Goal: Transaction & Acquisition: Book appointment/travel/reservation

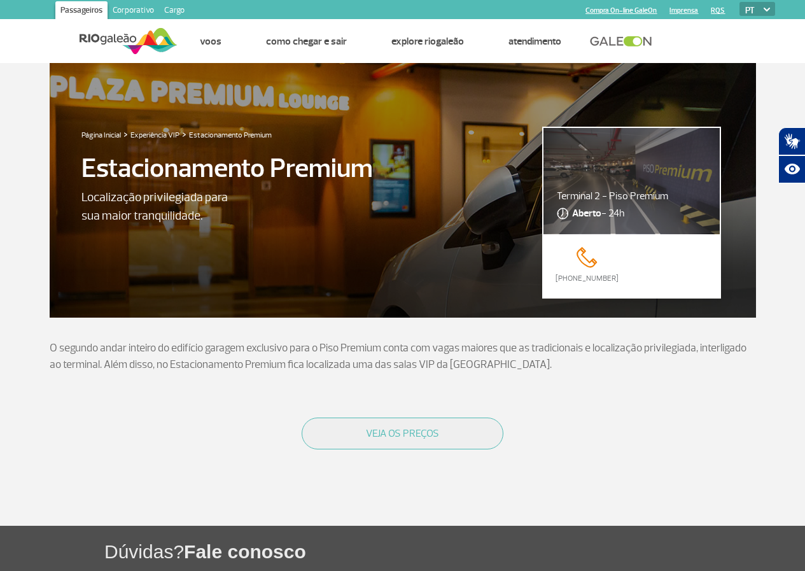
click at [460, 440] on button "VEJA OS PREÇOS" at bounding box center [403, 434] width 202 height 32
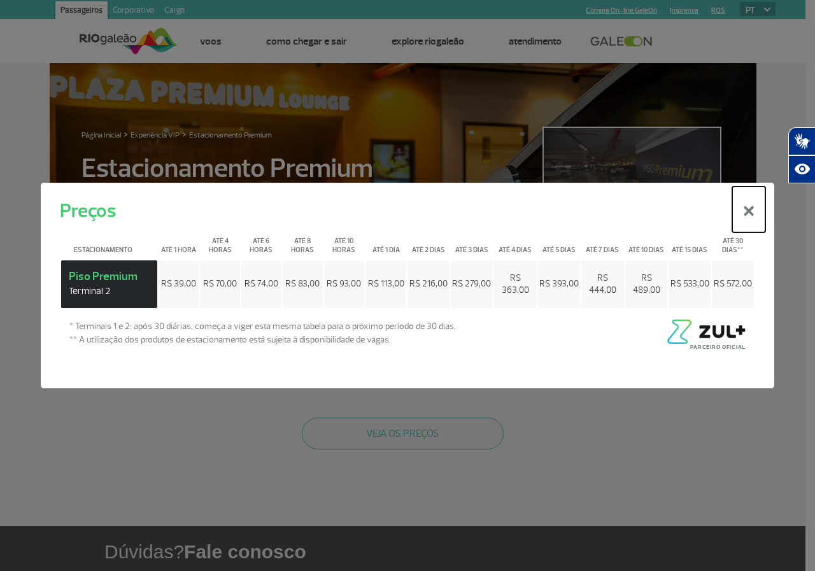
click at [754, 220] on button "×" at bounding box center [748, 210] width 33 height 46
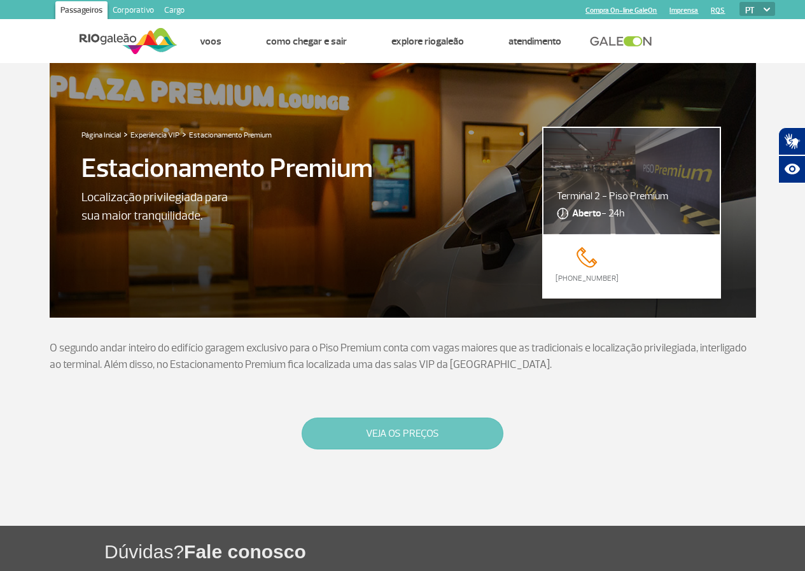
click at [423, 430] on button "VEJA OS PREÇOS" at bounding box center [403, 434] width 202 height 32
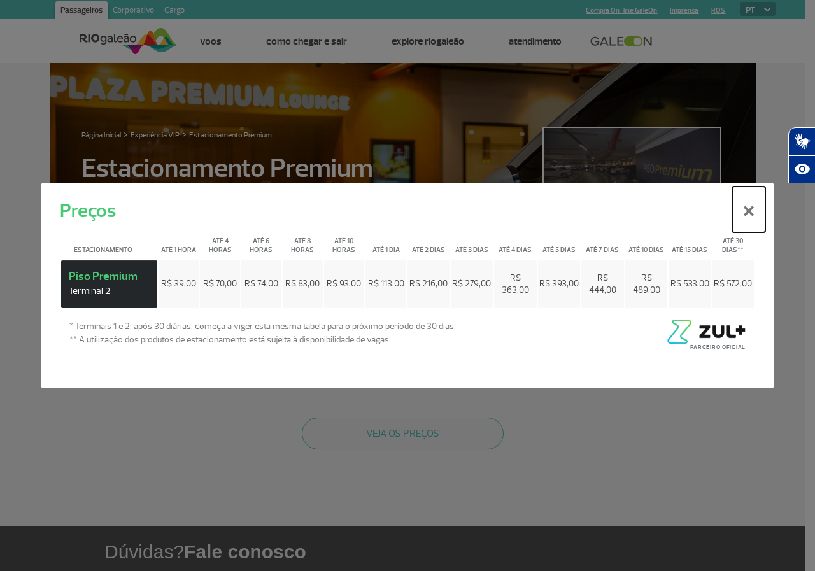
click at [742, 216] on button "×" at bounding box center [748, 210] width 33 height 46
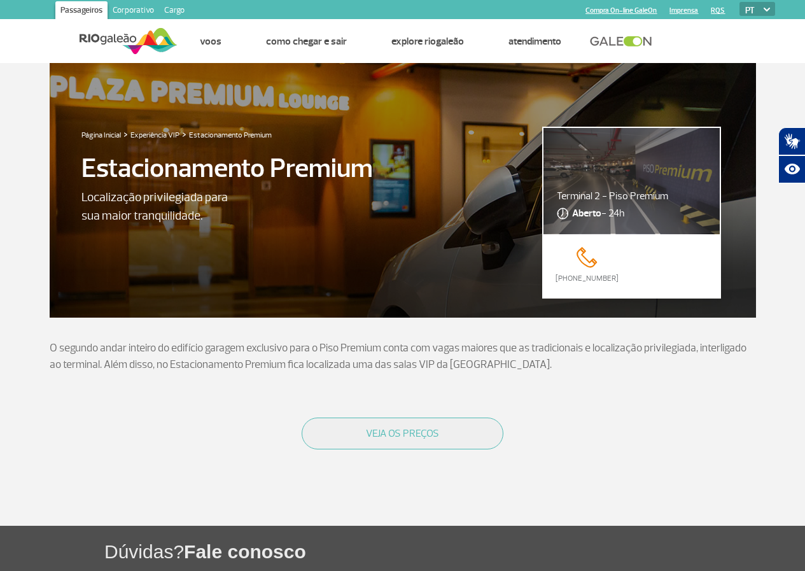
click at [115, 38] on img at bounding box center [129, 40] width 98 height 31
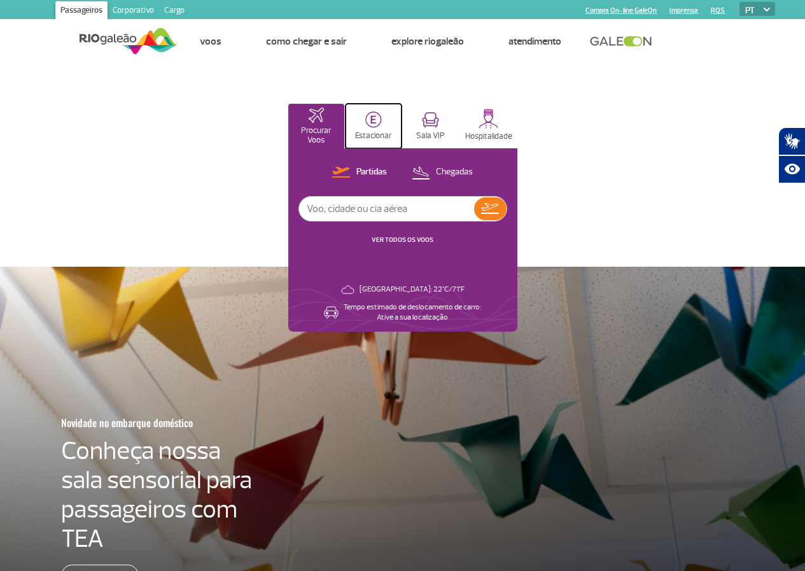
click at [392, 132] on p "Estacionar" at bounding box center [373, 136] width 37 height 10
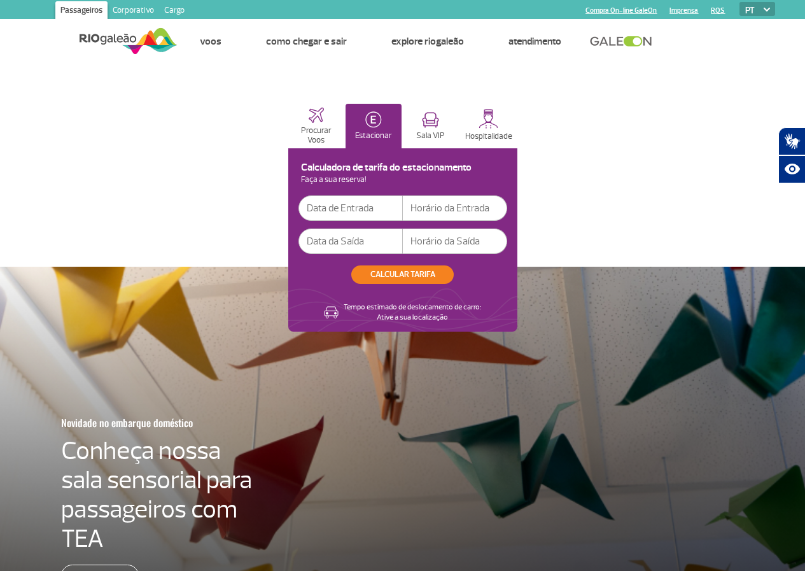
click at [403, 210] on input "text" at bounding box center [351, 207] width 104 height 25
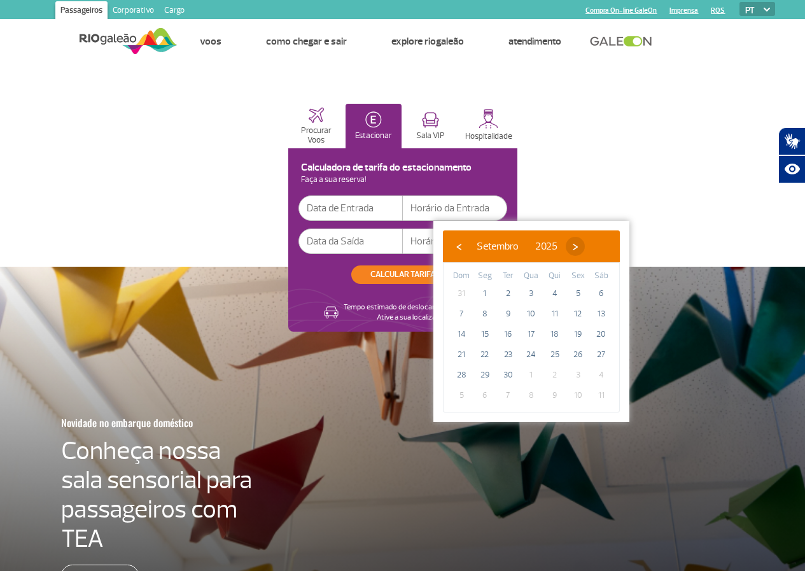
click at [585, 243] on span "›" at bounding box center [575, 246] width 19 height 19
click at [577, 243] on span "›" at bounding box center [567, 246] width 19 height 19
click at [550, 358] on span "20" at bounding box center [555, 354] width 20 height 20
type input "[DATE]"
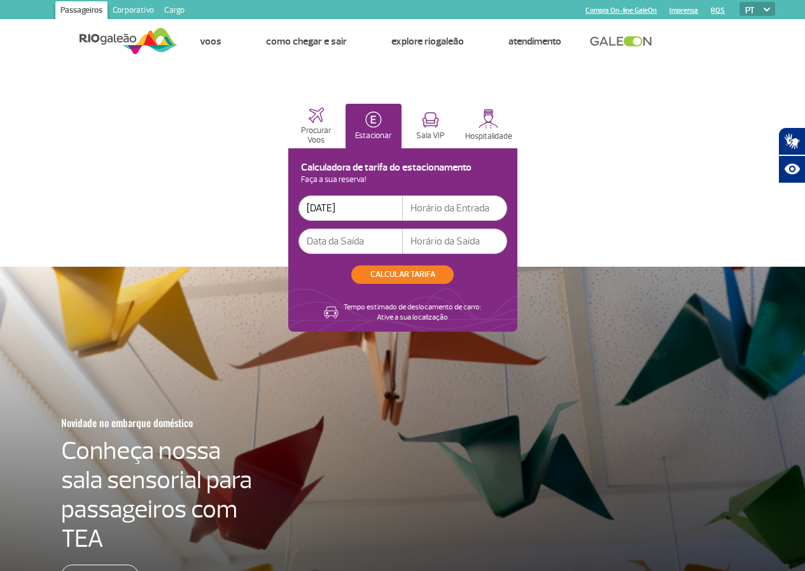
click at [403, 247] on input "text" at bounding box center [351, 241] width 104 height 25
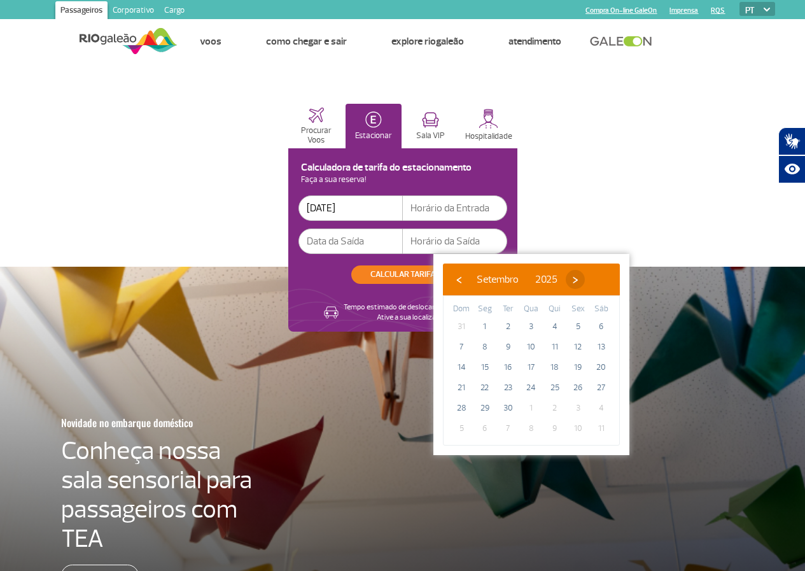
click at [585, 272] on span "›" at bounding box center [575, 279] width 19 height 19
click at [577, 272] on span "›" at bounding box center [567, 279] width 19 height 19
click at [470, 407] on span "23" at bounding box center [461, 408] width 20 height 20
type input "[DATE]"
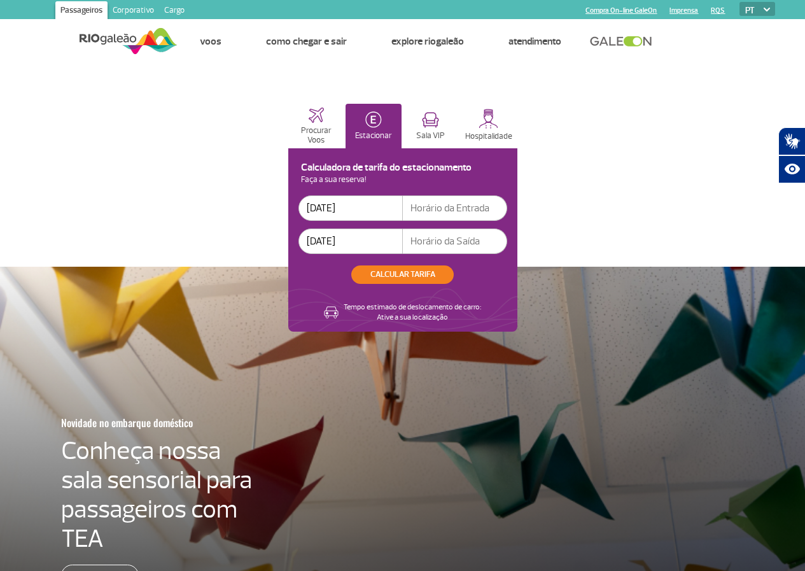
click at [507, 209] on input "text" at bounding box center [455, 207] width 104 height 25
type input "9"
click at [454, 267] on button "CALCULAR TARIFA" at bounding box center [402, 274] width 102 height 18
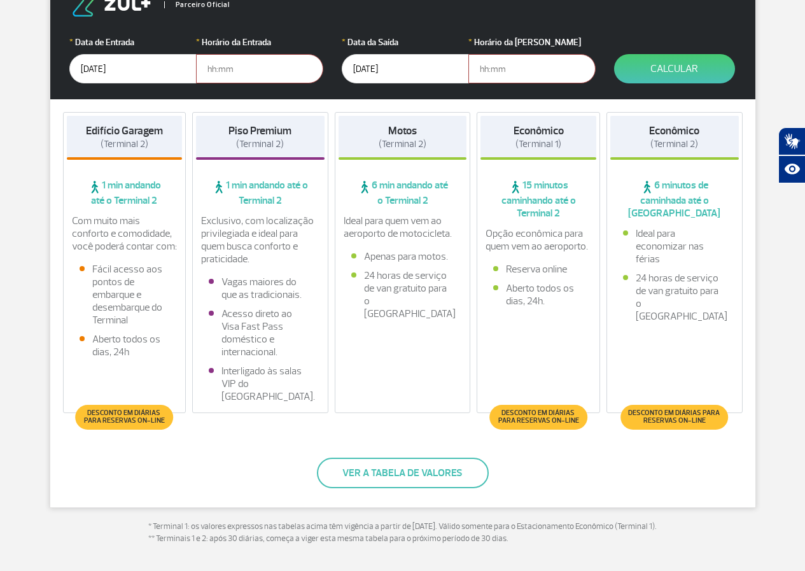
scroll to position [255, 0]
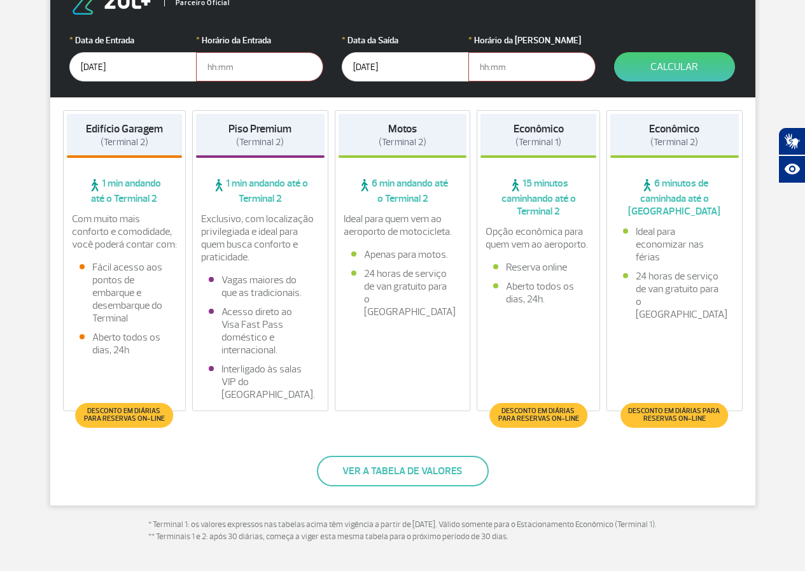
click at [216, 64] on input "text" at bounding box center [259, 66] width 127 height 29
type input "09:00"
click at [528, 79] on input "text" at bounding box center [531, 66] width 127 height 29
type input "22:00"
click at [694, 64] on button "Calcular" at bounding box center [674, 66] width 121 height 29
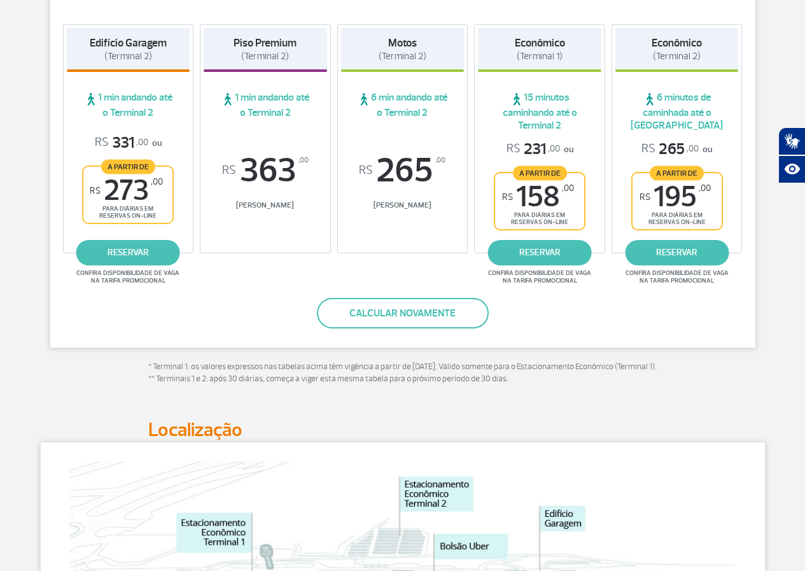
scroll to position [132, 0]
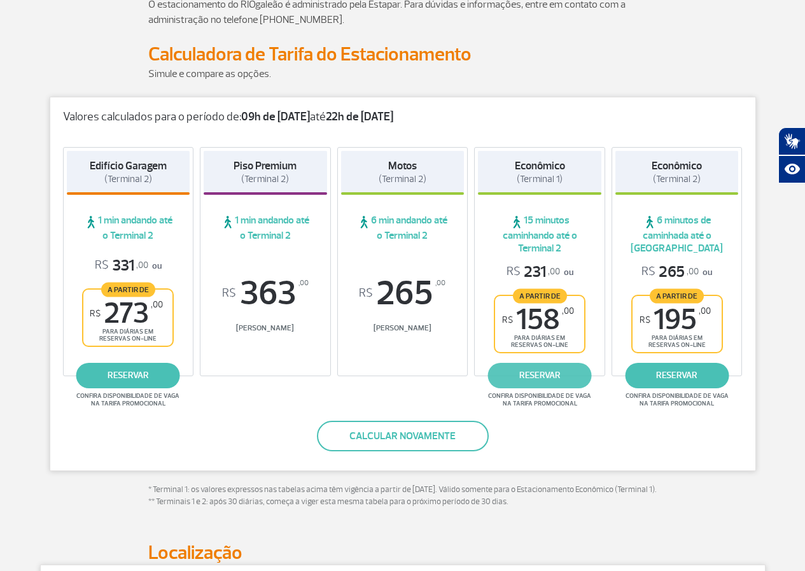
click at [559, 378] on link "reservar" at bounding box center [540, 375] width 104 height 25
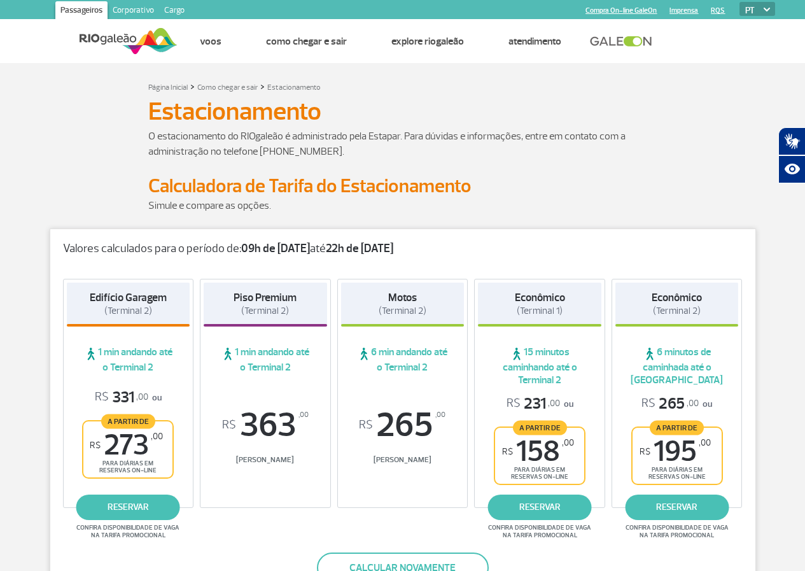
scroll to position [127, 0]
